Goal: Task Accomplishment & Management: Use online tool/utility

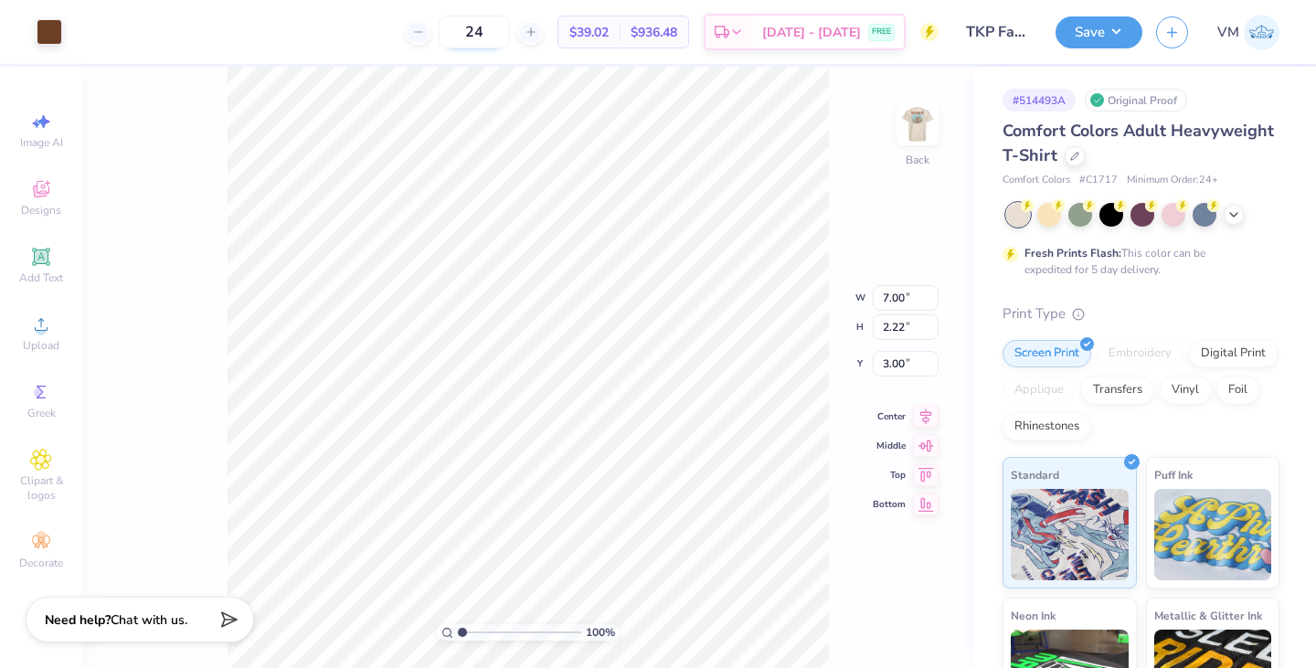
type input "3.49"
type input "1.11"
click at [1101, 25] on button "Save" at bounding box center [1098, 30] width 87 height 32
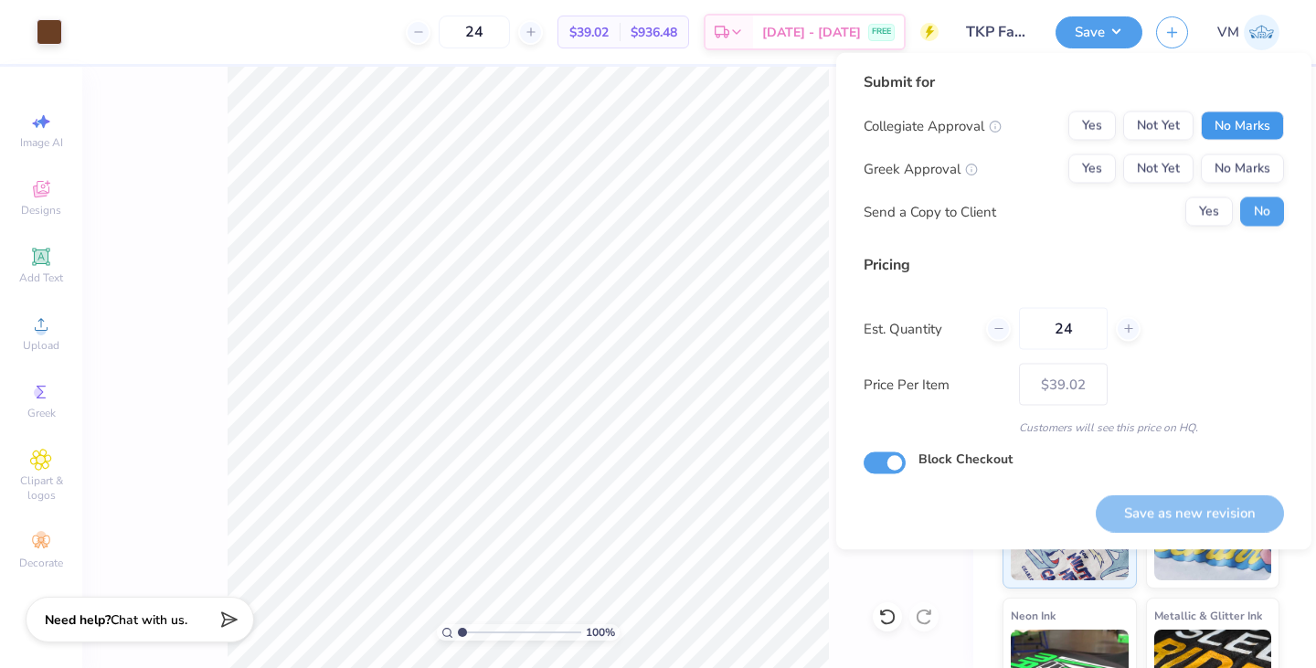
click at [1241, 111] on button "No Marks" at bounding box center [1242, 125] width 83 height 29
click at [1090, 166] on button "Yes" at bounding box center [1092, 168] width 48 height 29
click at [1196, 505] on button "Save as new revision" at bounding box center [1190, 512] width 188 height 37
type input "$39.02"
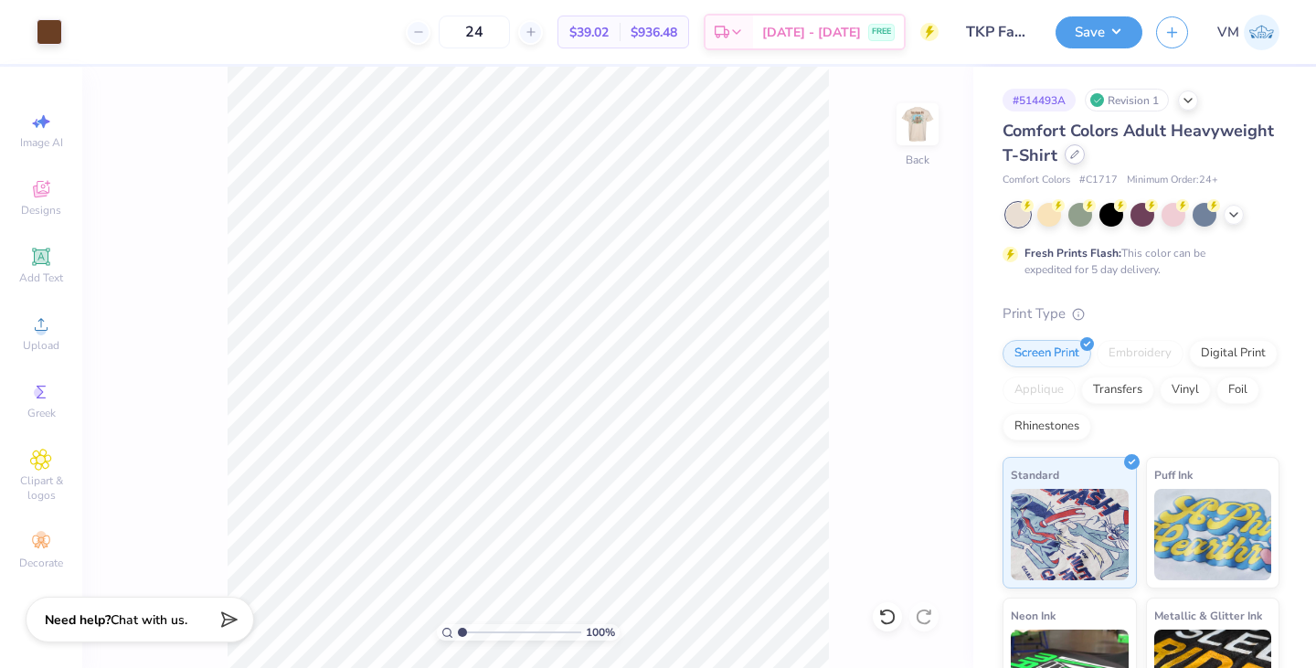
click at [1187, 159] on div "Comfort Colors Adult Heavyweight T-Shirt" at bounding box center [1140, 143] width 277 height 49
click at [1085, 159] on div at bounding box center [1074, 154] width 20 height 20
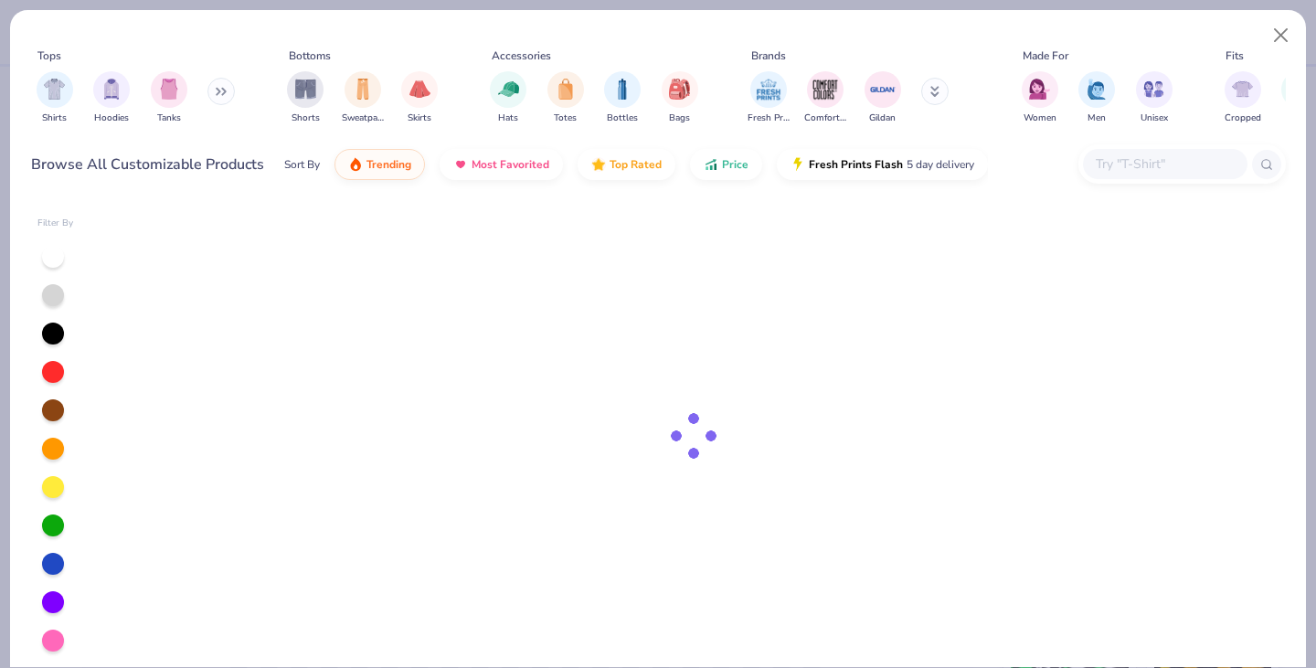
click at [1122, 161] on input "text" at bounding box center [1164, 164] width 141 height 21
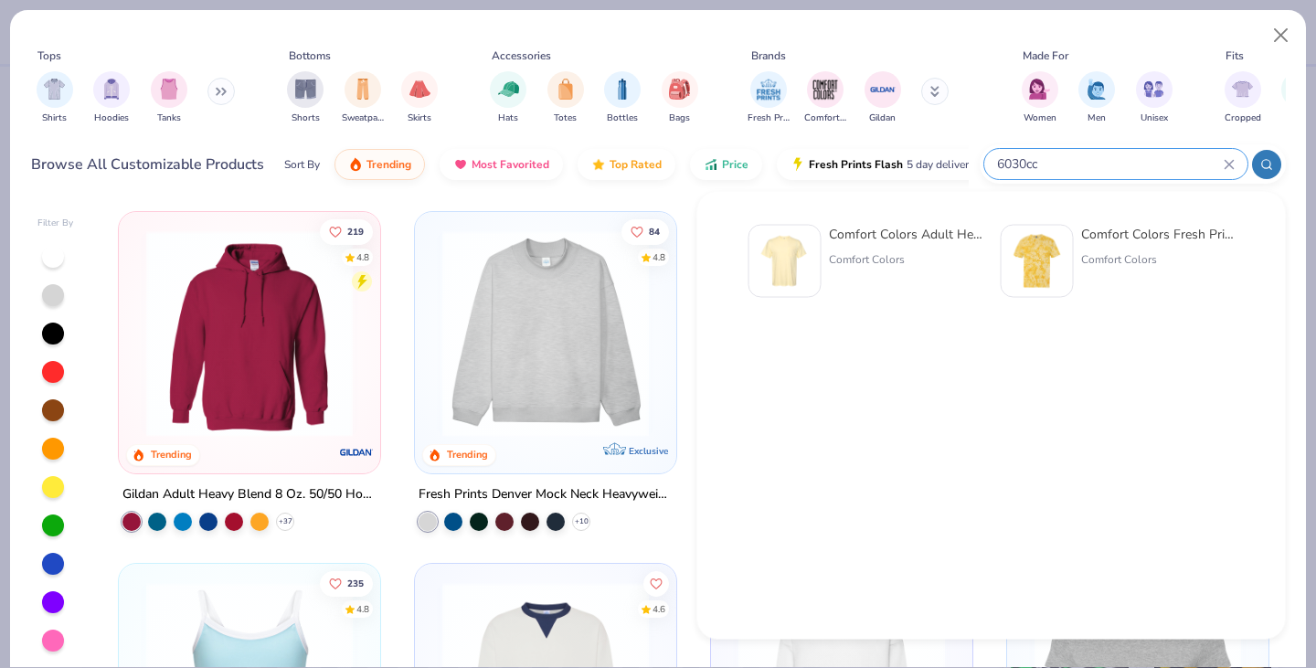
type input "6030cc"
click at [904, 235] on div "Comfort Colors Adult Heavyweight RS Pocket T-Shirt" at bounding box center [906, 234] width 154 height 19
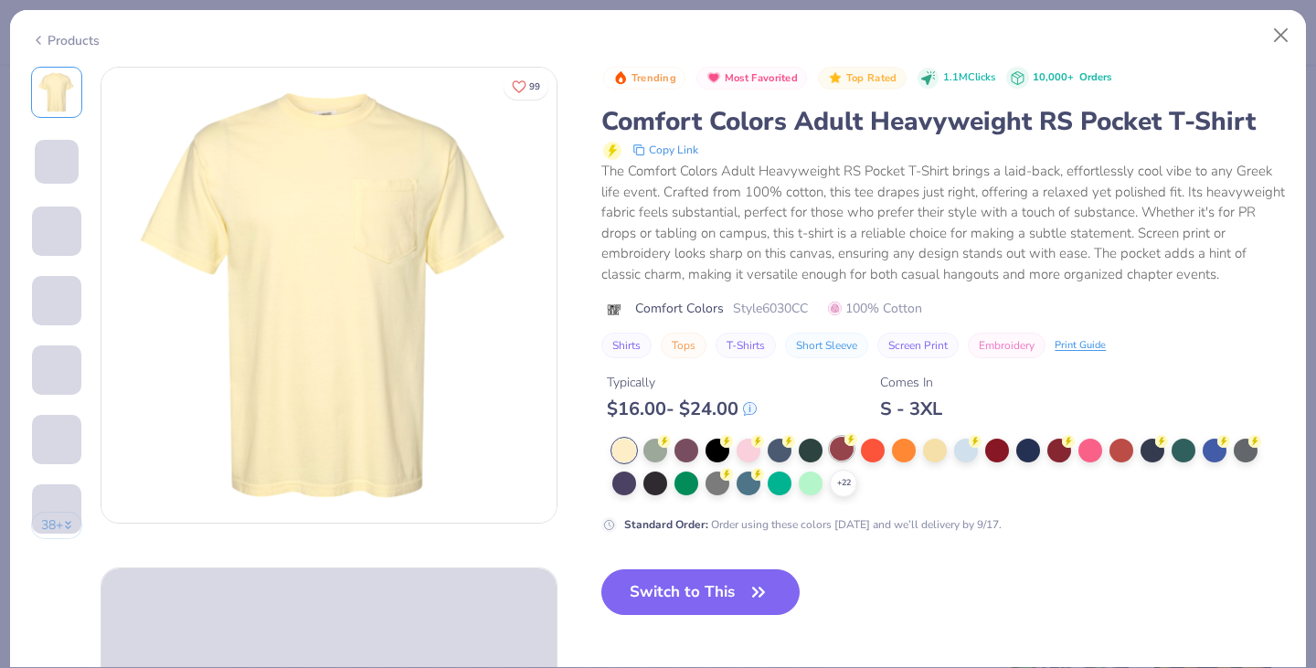
click at [841, 461] on div at bounding box center [842, 449] width 24 height 24
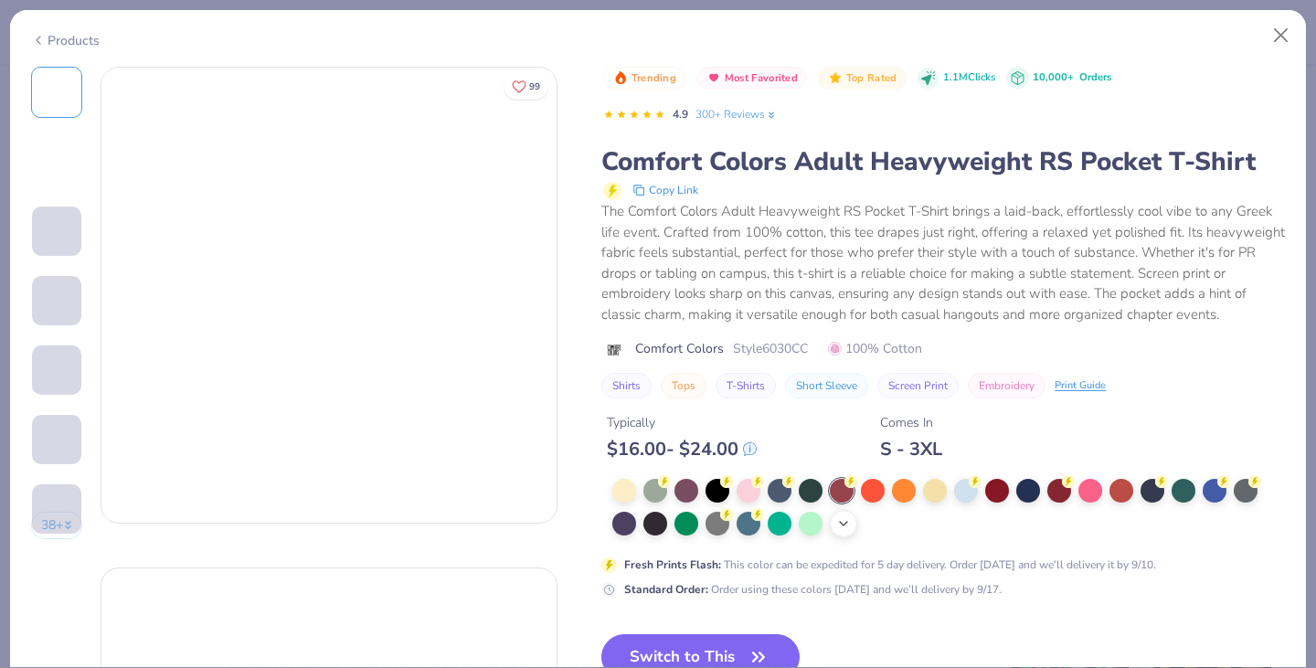
scroll to position [371, 0]
click at [845, 531] on icon at bounding box center [843, 523] width 15 height 15
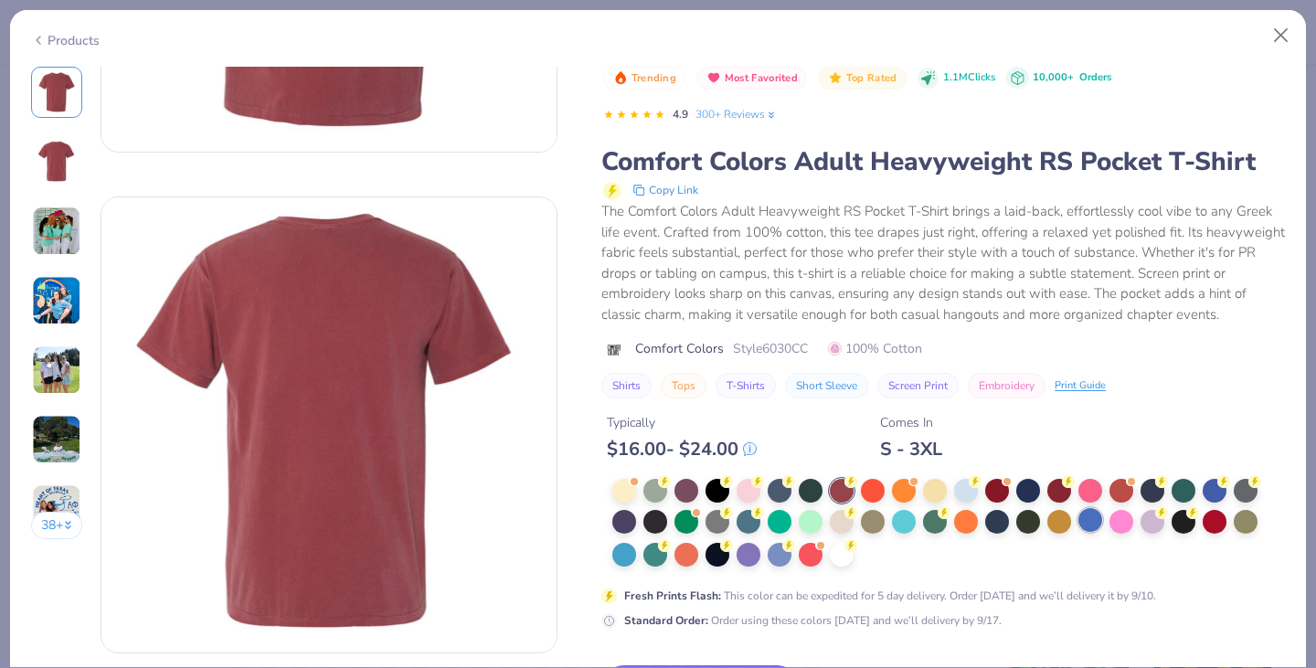
scroll to position [569, 0]
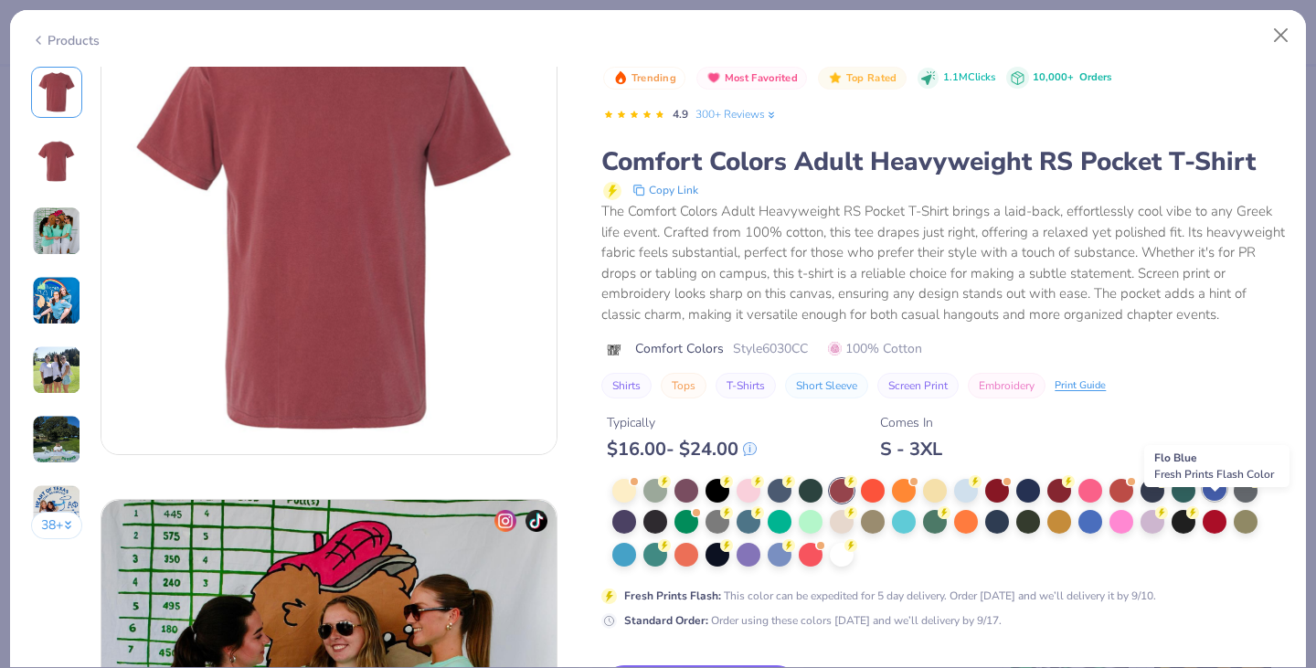
click at [1211, 501] on div at bounding box center [1214, 489] width 24 height 24
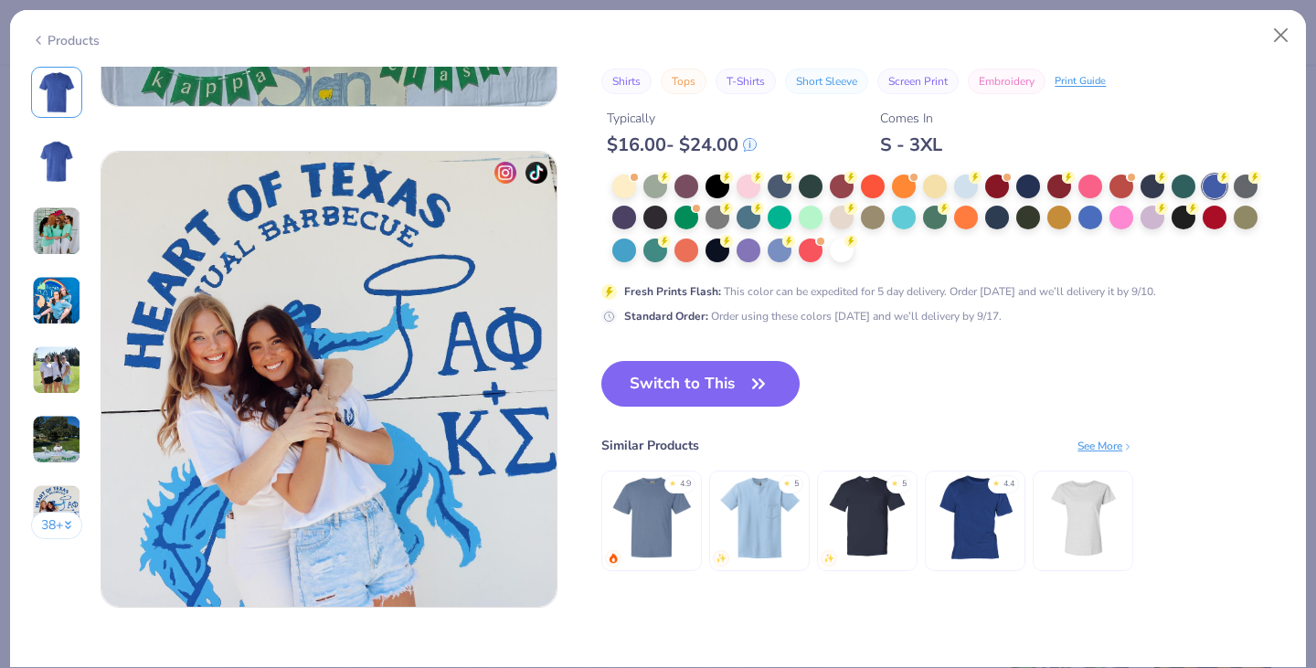
scroll to position [2919, 0]
drag, startPoint x: 737, startPoint y: 361, endPoint x: 971, endPoint y: 667, distance: 385.2
click at [737, 362] on button "Switch to This" at bounding box center [700, 385] width 198 height 46
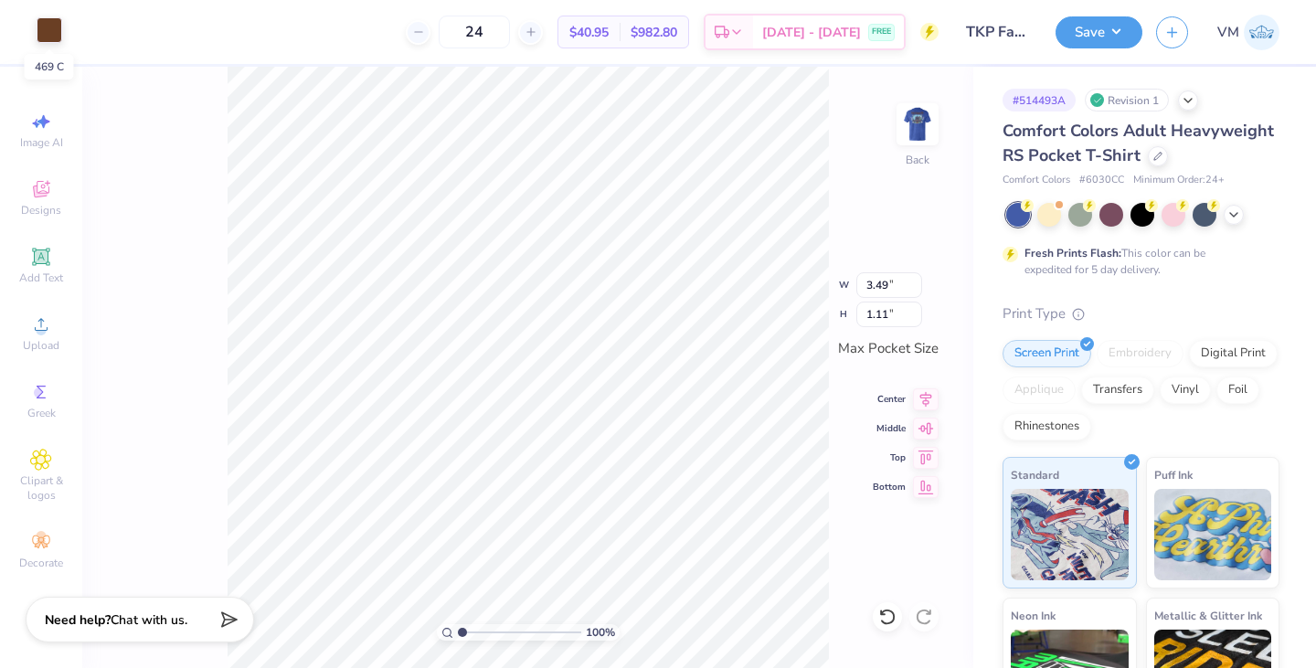
click at [58, 26] on div at bounding box center [50, 30] width 26 height 26
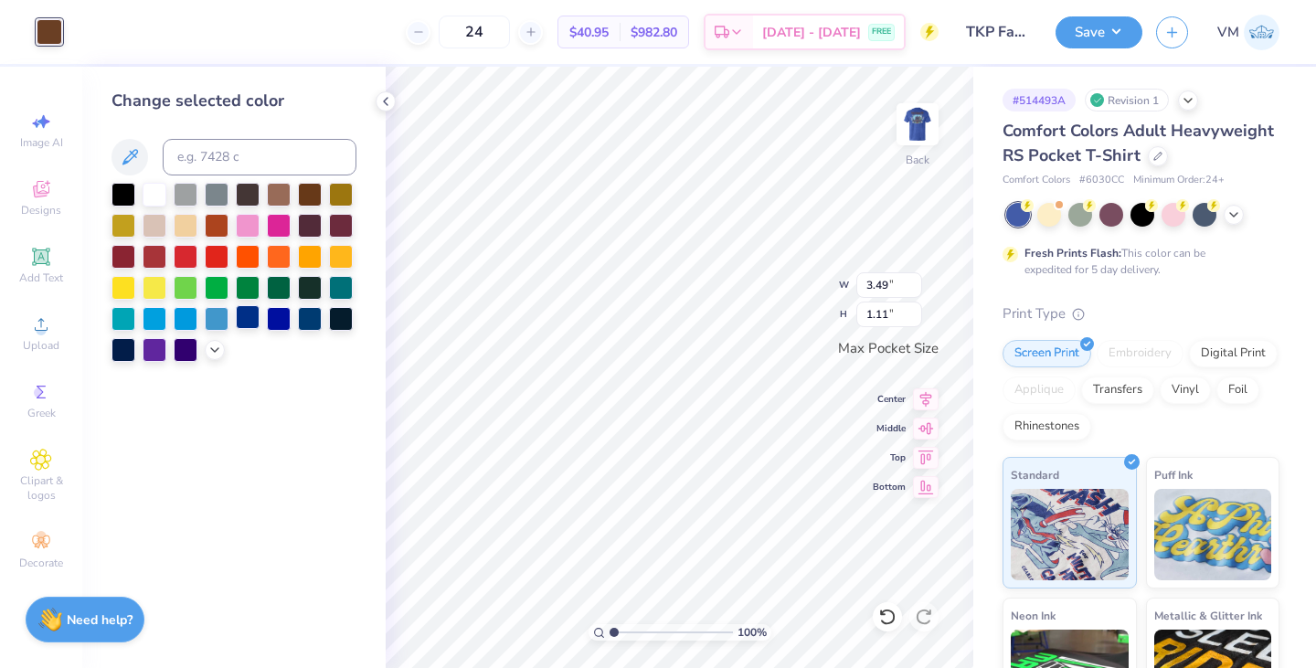
click at [247, 315] on div at bounding box center [248, 317] width 24 height 24
click at [216, 315] on div at bounding box center [217, 317] width 24 height 24
click at [1232, 215] on polyline at bounding box center [1233, 213] width 7 height 4
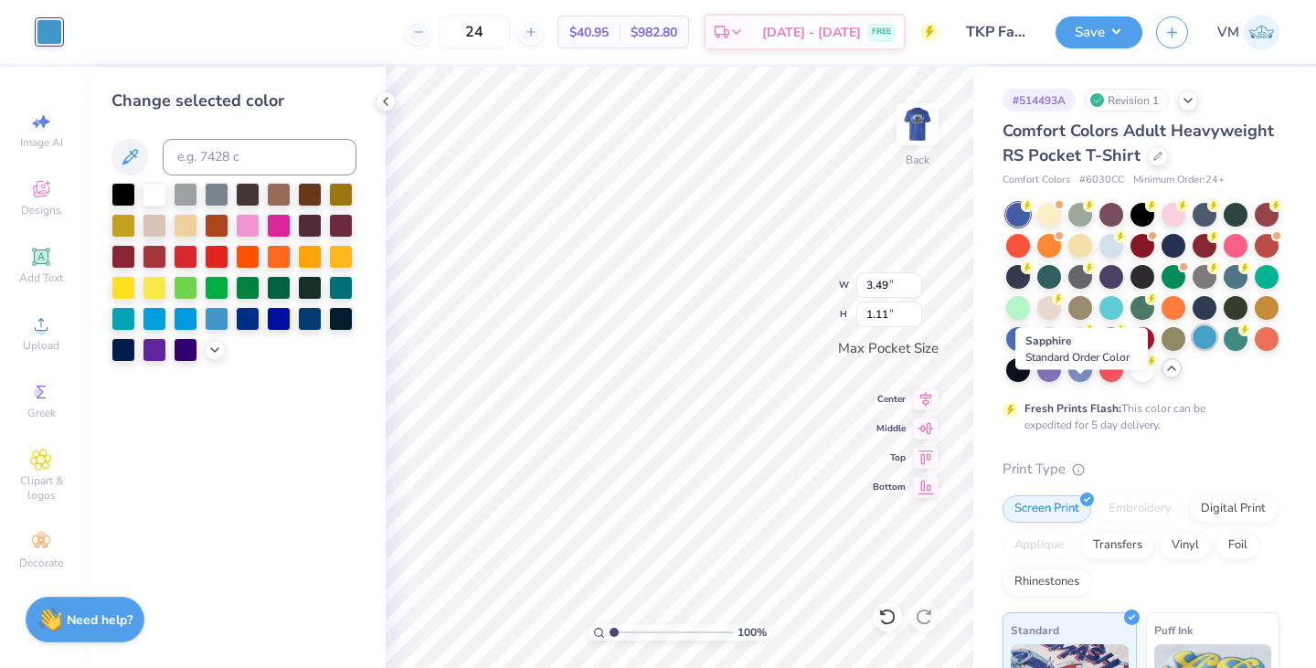
click at [1192, 349] on div at bounding box center [1204, 337] width 24 height 24
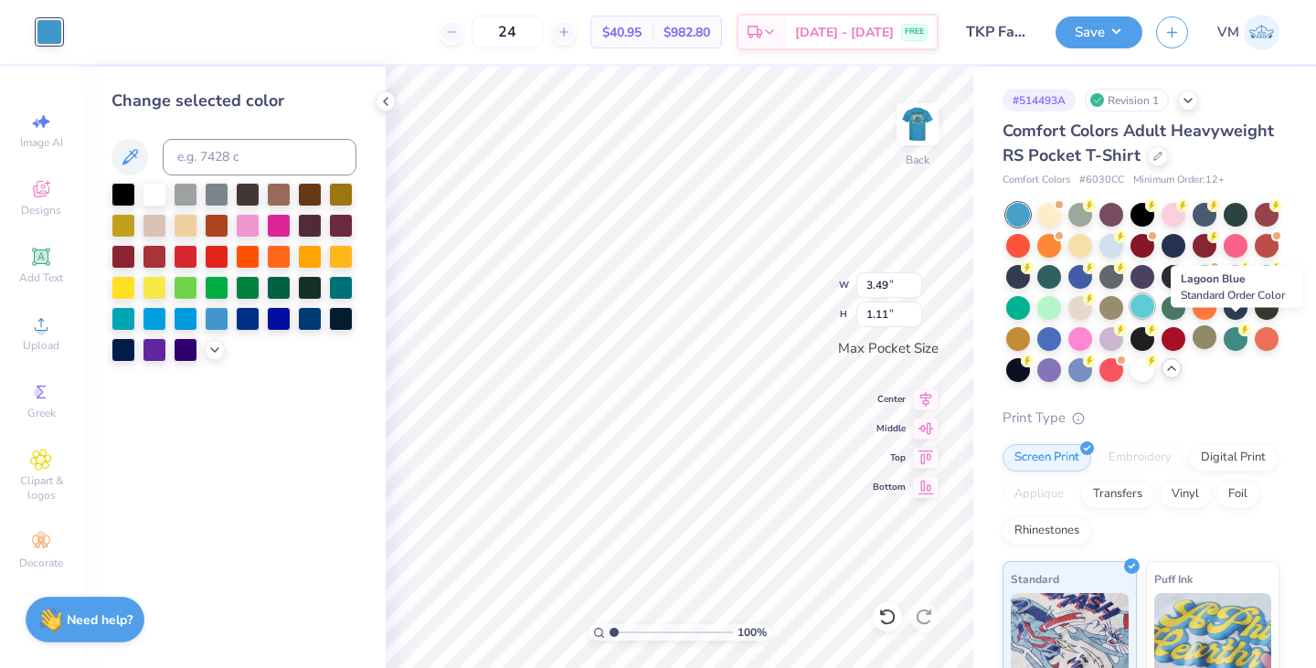
click at [1154, 318] on div at bounding box center [1142, 306] width 24 height 24
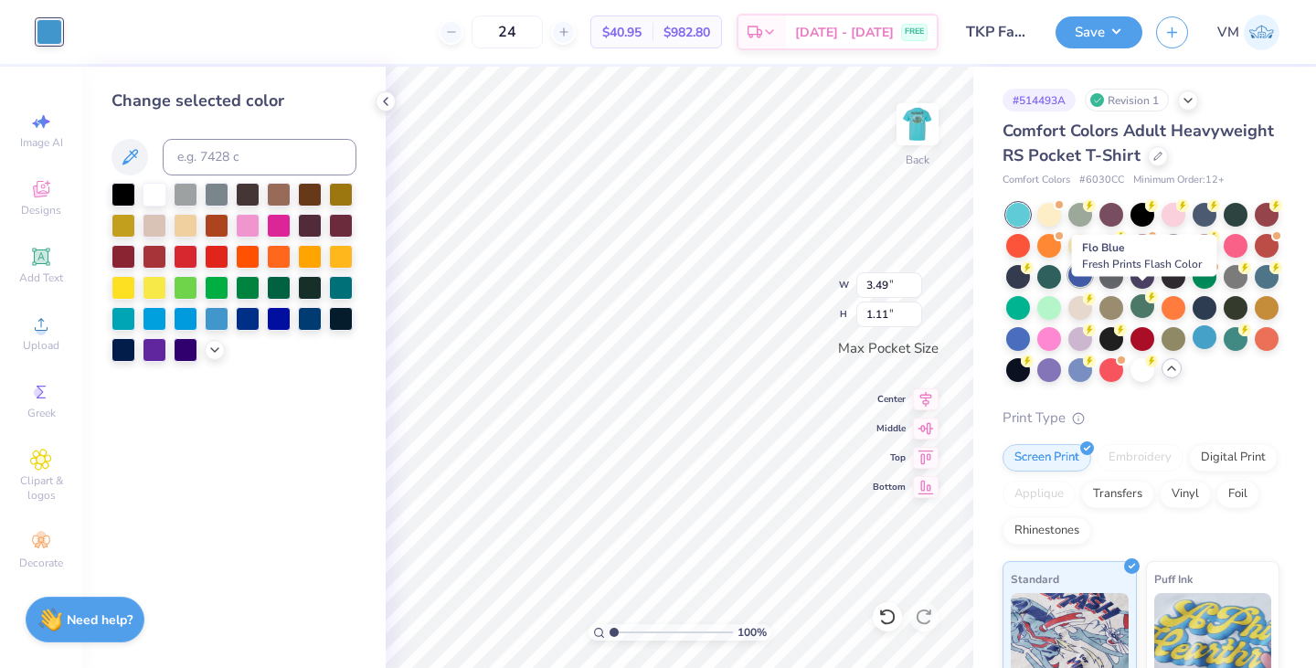
click at [1092, 287] on div at bounding box center [1080, 275] width 24 height 24
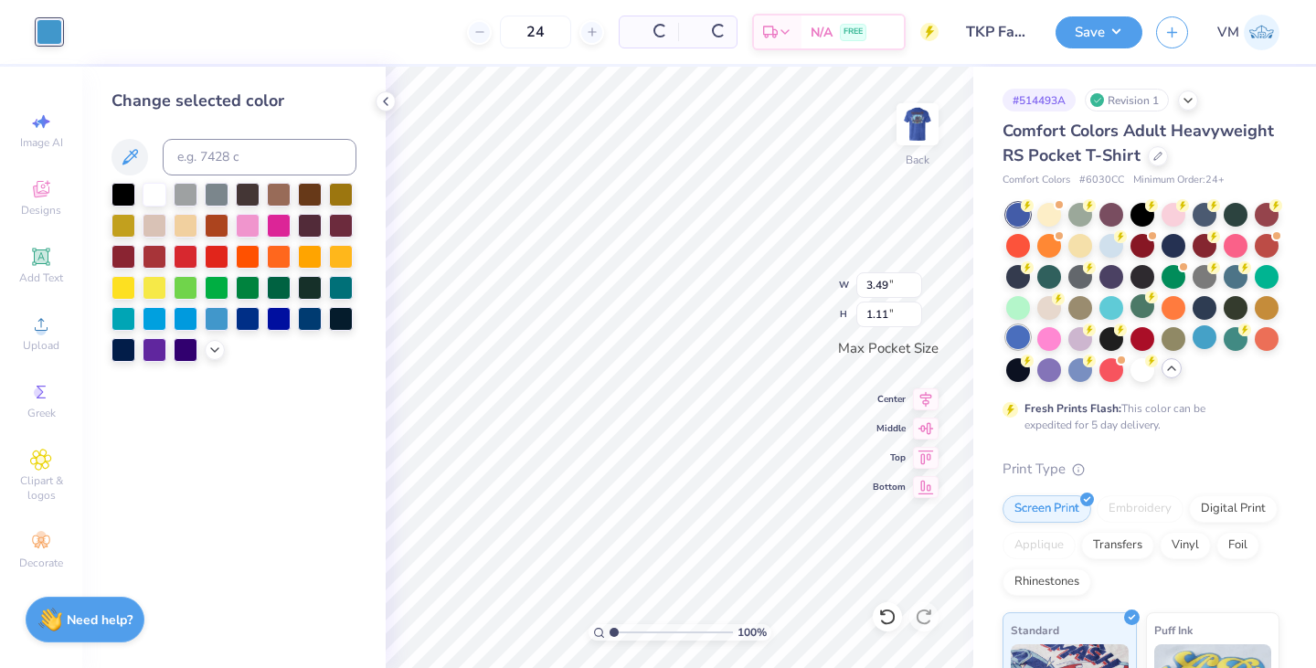
click at [1030, 349] on div at bounding box center [1018, 337] width 24 height 24
